Goal: Task Accomplishment & Management: Use online tool/utility

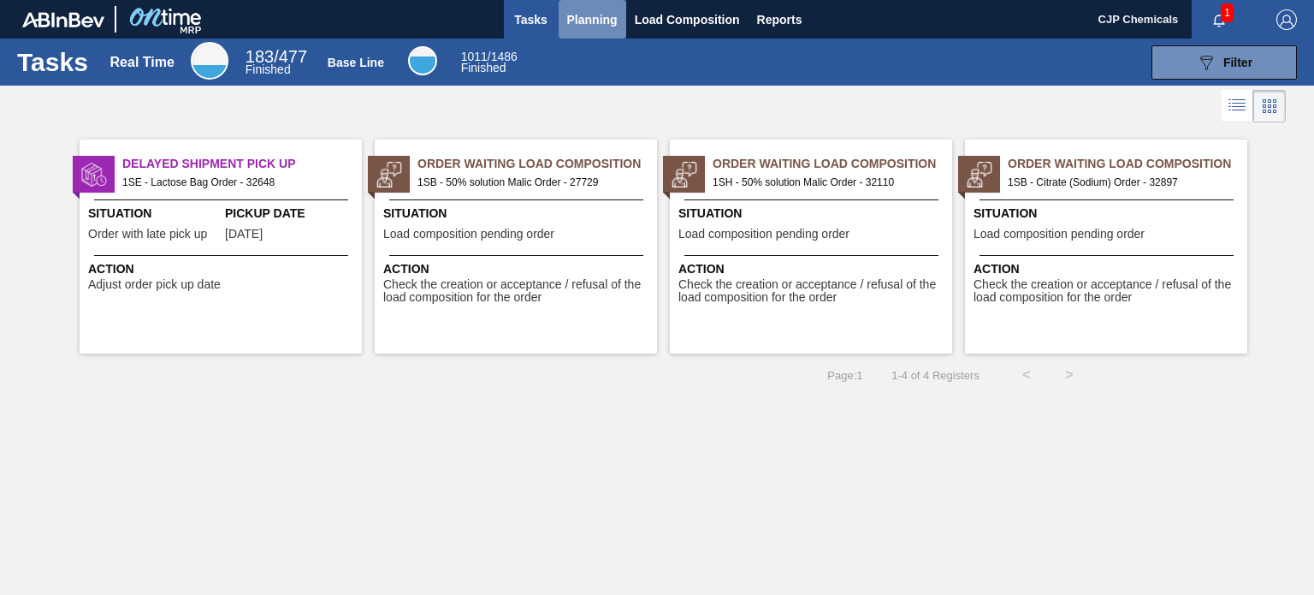
click at [582, 33] on button "Planning" at bounding box center [593, 19] width 68 height 39
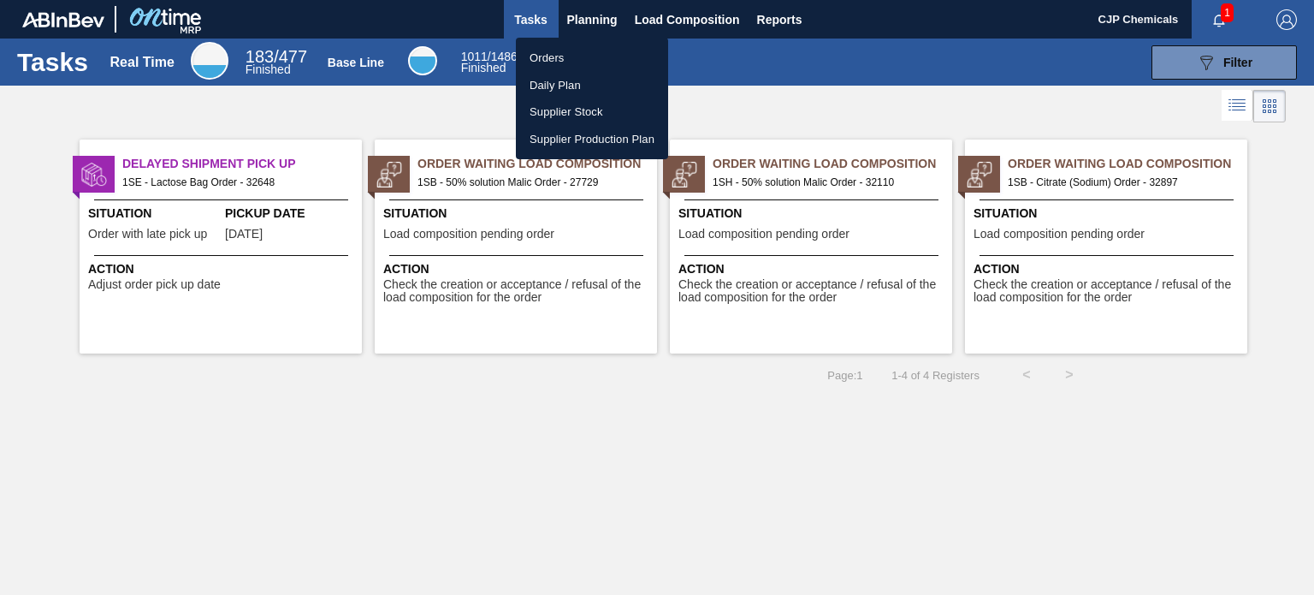
click at [548, 61] on li "Orders" at bounding box center [592, 57] width 152 height 27
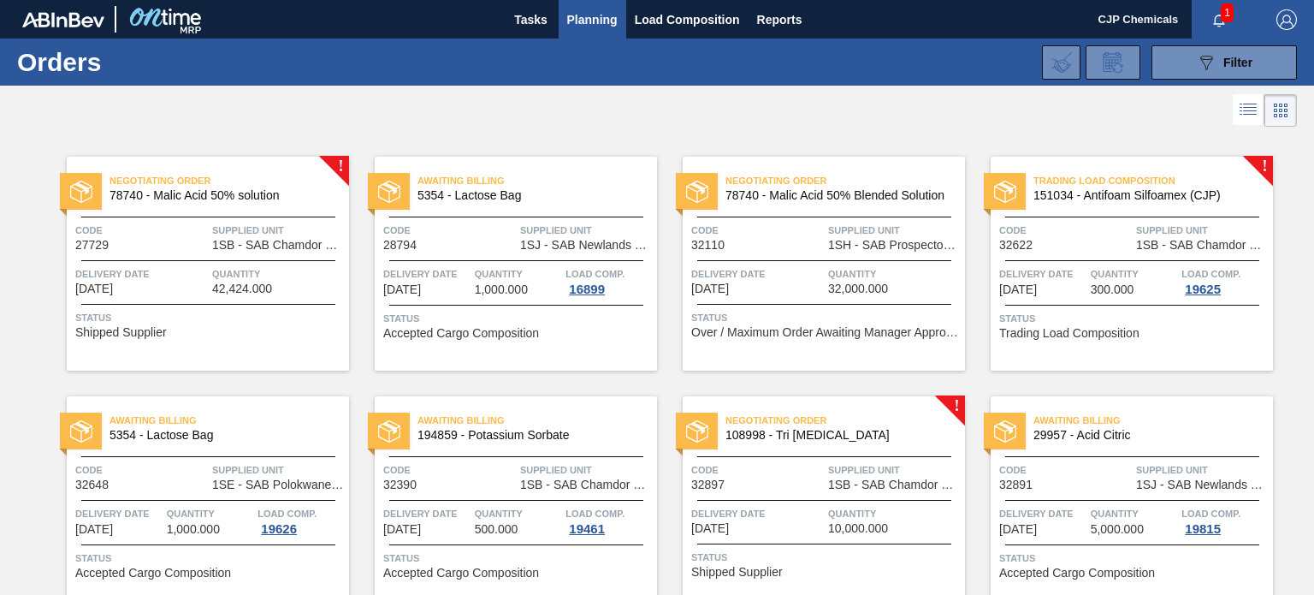
click at [893, 440] on span "108998 - Tri [MEDICAL_DATA]" at bounding box center [839, 435] width 226 height 13
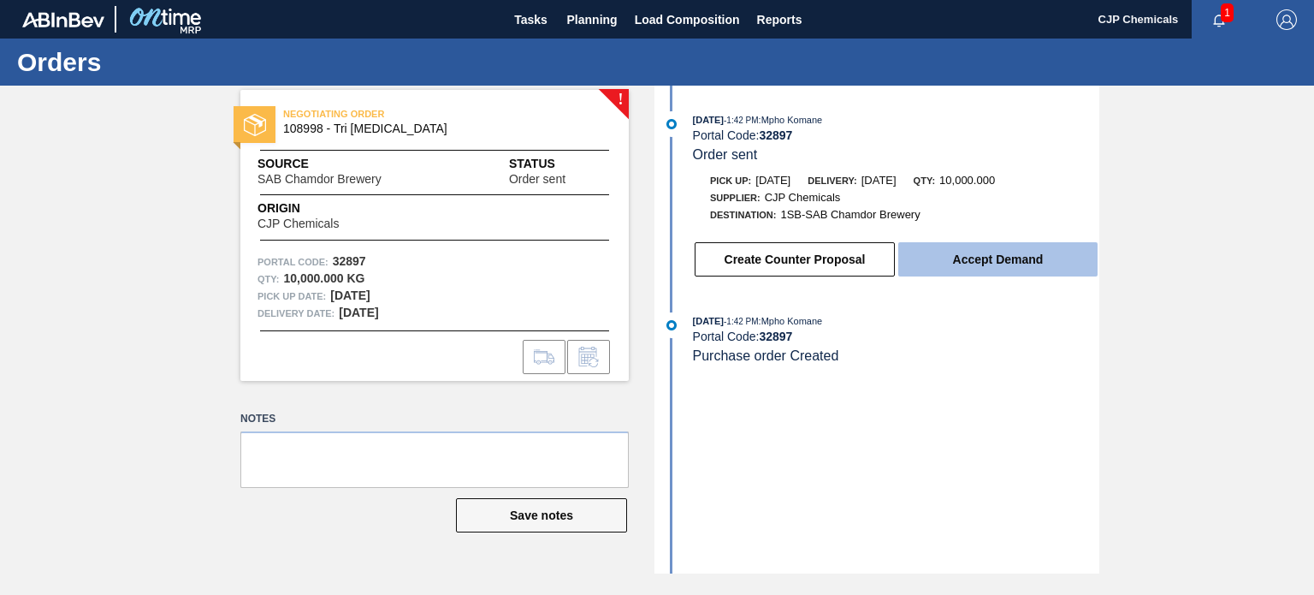
click at [952, 259] on button "Accept Demand" at bounding box center [997, 259] width 199 height 34
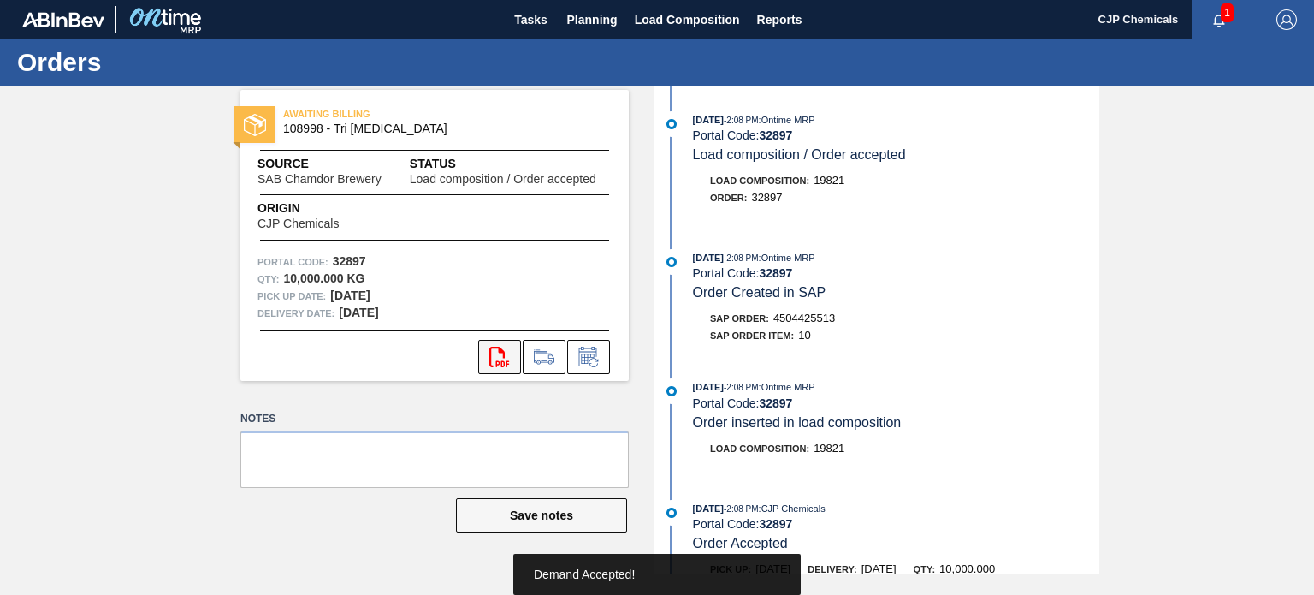
click at [492, 352] on icon "svg{fill:#ff0000}" at bounding box center [499, 357] width 21 height 21
